Goal: Find specific page/section: Find specific page/section

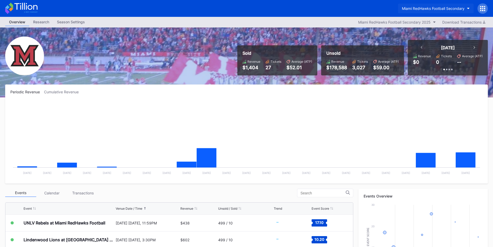
click at [437, 6] on button "Miami RedHawks Football Secondary" at bounding box center [436, 9] width 76 height 10
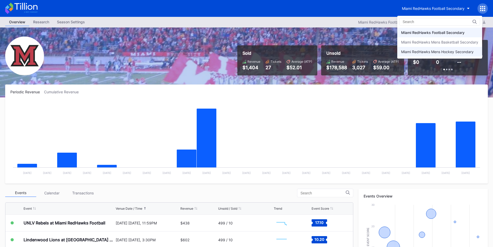
click at [424, 52] on div "Miami RedHawks Mens Hockey Secondary" at bounding box center [437, 51] width 73 height 4
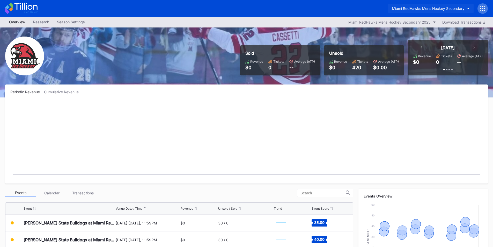
click at [423, 11] on button "Miami RedHawks Mens Hockey Secondary" at bounding box center [430, 9] width 85 height 10
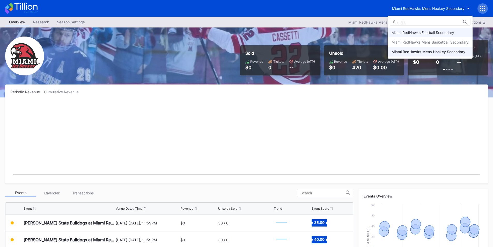
click at [426, 28] on div "Miami RedHawks Football Secondary" at bounding box center [430, 33] width 85 height 10
